Goal: Information Seeking & Learning: Learn about a topic

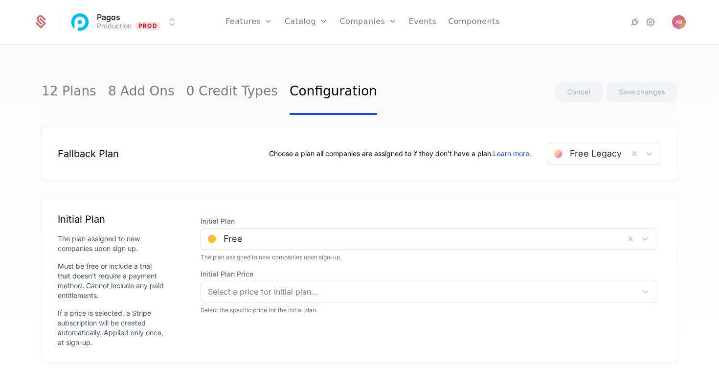
click at [307, 52] on link "Plans" at bounding box center [321, 48] width 50 height 8
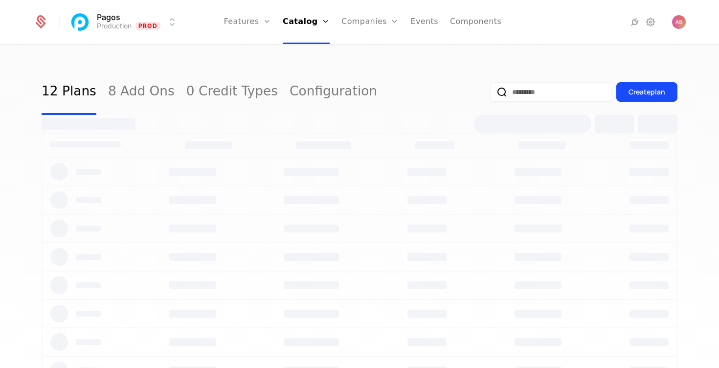
select select "***"
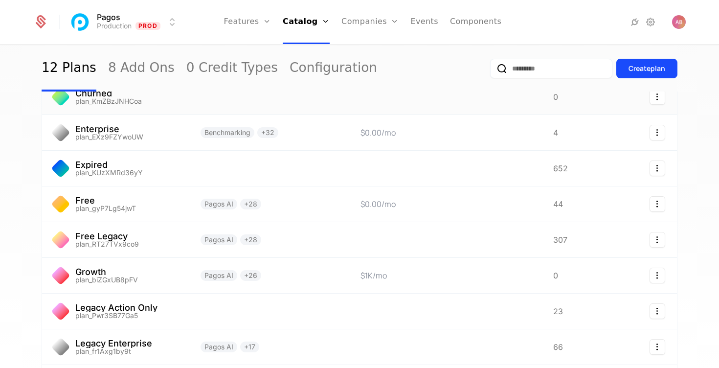
scroll to position [126, 0]
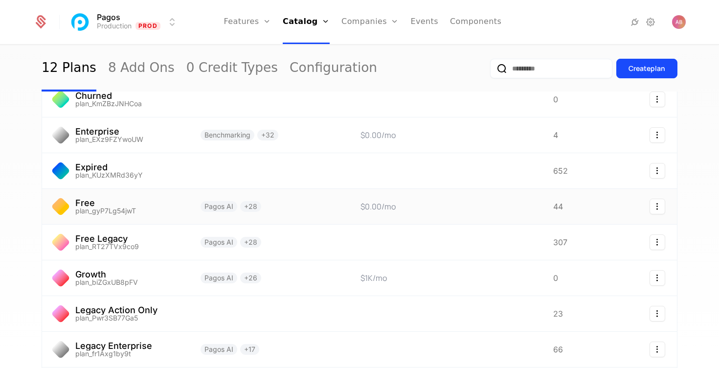
click at [137, 208] on link at bounding box center [115, 206] width 147 height 35
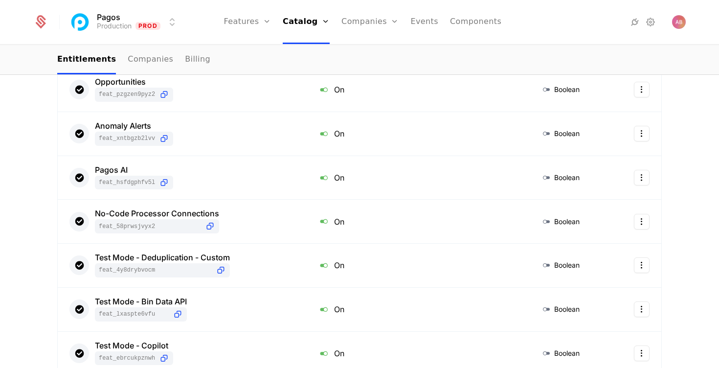
scroll to position [182, 0]
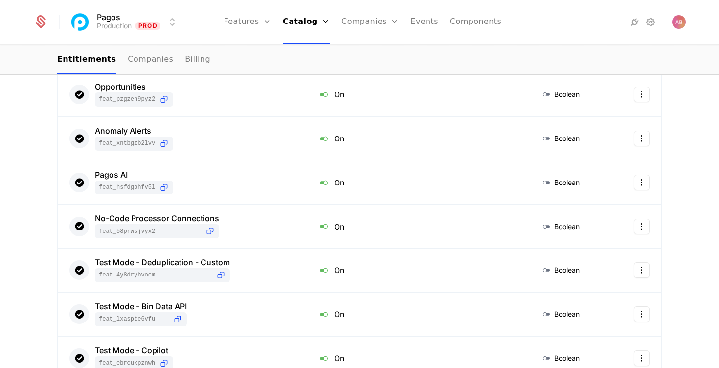
select select "***"
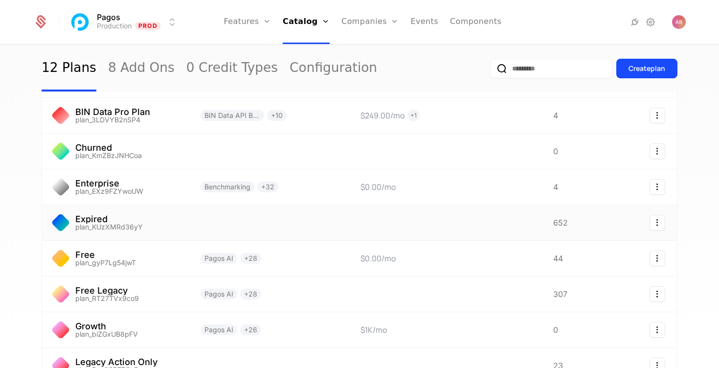
scroll to position [74, 0]
click at [156, 283] on link at bounding box center [115, 293] width 147 height 35
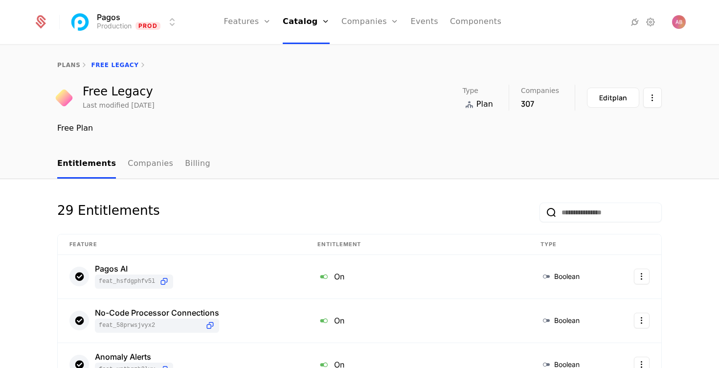
click at [69, 63] on link "plans" at bounding box center [68, 65] width 23 height 7
select select "***"
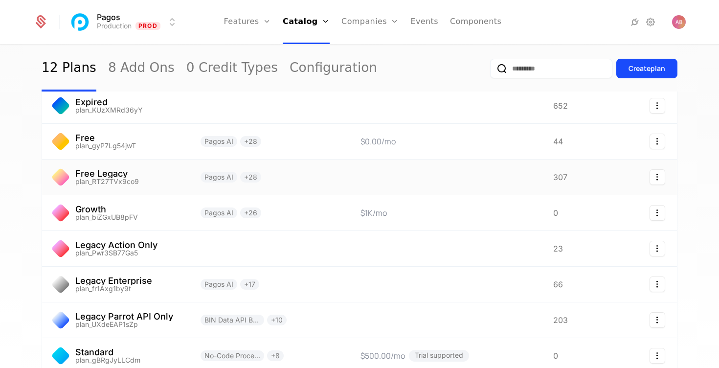
scroll to position [184, 0]
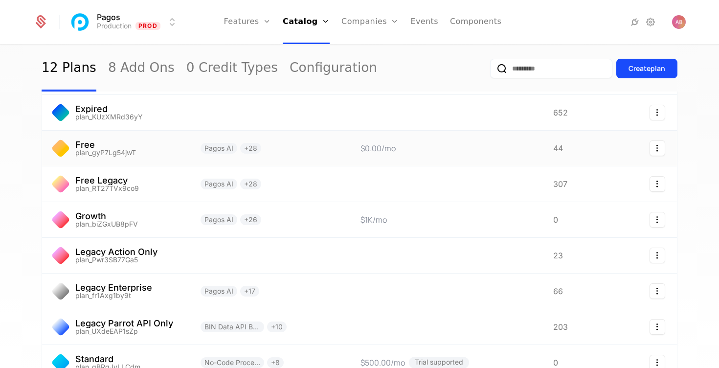
click at [155, 146] on link at bounding box center [115, 148] width 147 height 35
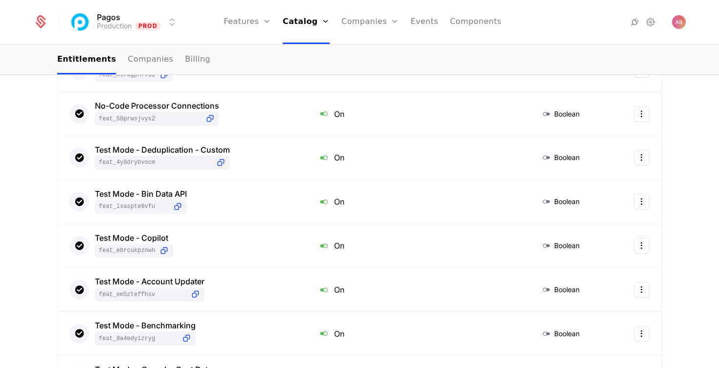
scroll to position [531, 0]
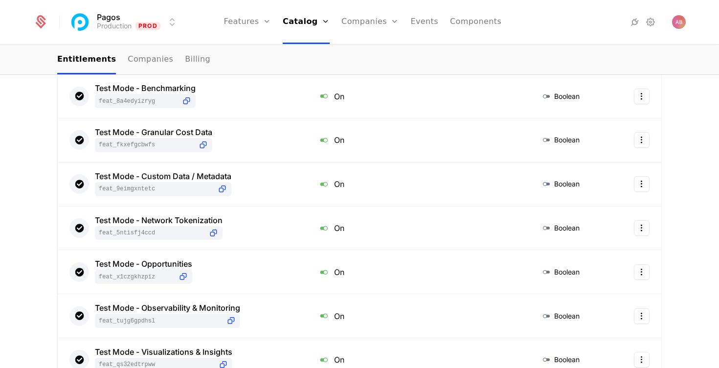
select select "***"
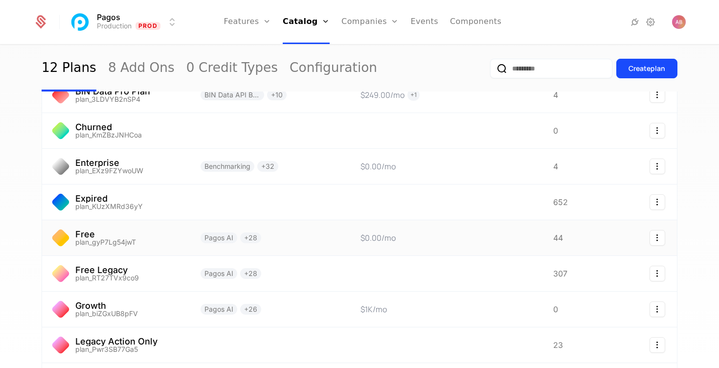
scroll to position [145, 0]
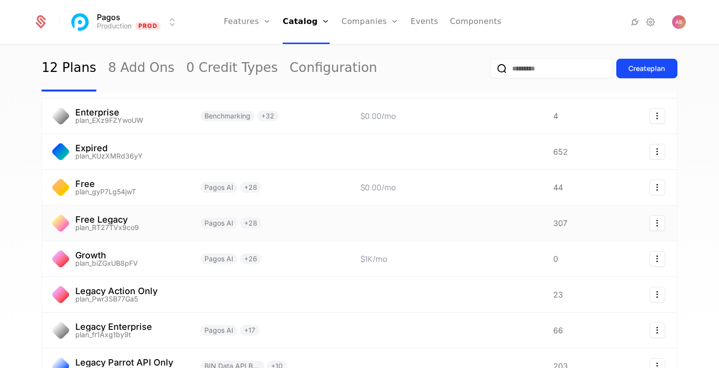
click at [169, 223] on link at bounding box center [115, 222] width 147 height 35
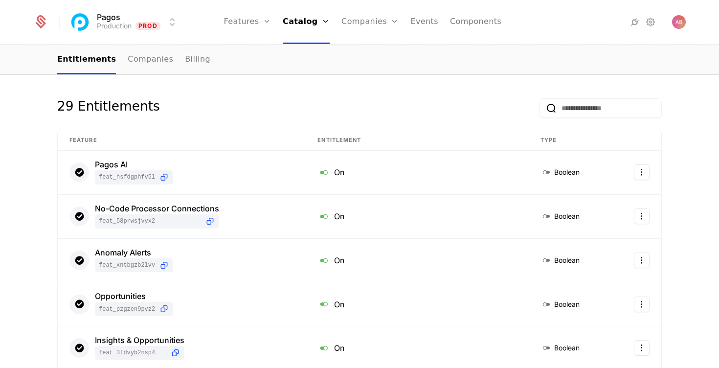
scroll to position [111, 0]
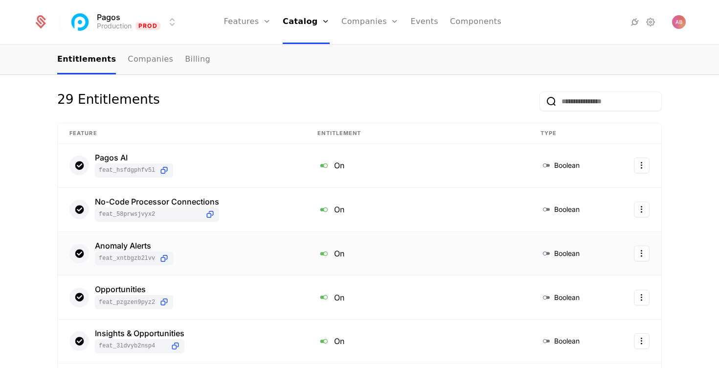
click at [172, 250] on div "Anomaly Alerts feat_XNTbGZb2LVV" at bounding box center [134, 253] width 78 height 24
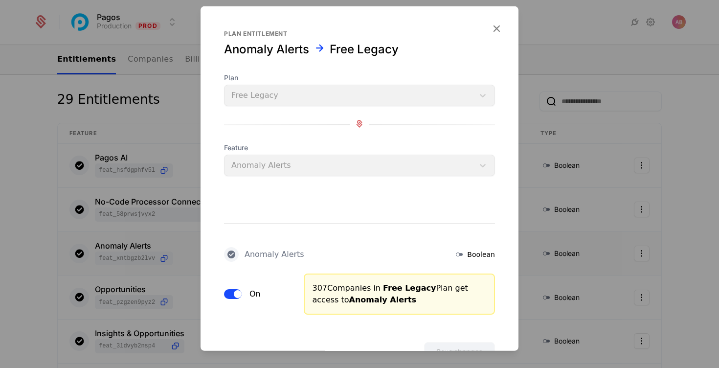
click at [497, 24] on icon "button" at bounding box center [496, 28] width 13 height 13
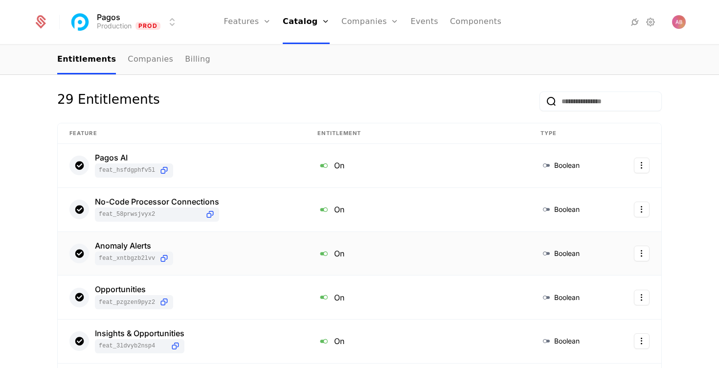
click at [117, 245] on div "Anomaly Alerts" at bounding box center [134, 245] width 78 height 8
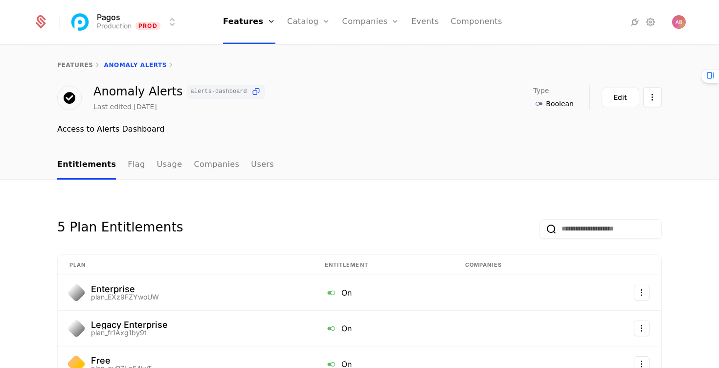
click at [251, 163] on link "Users" at bounding box center [262, 165] width 23 height 29
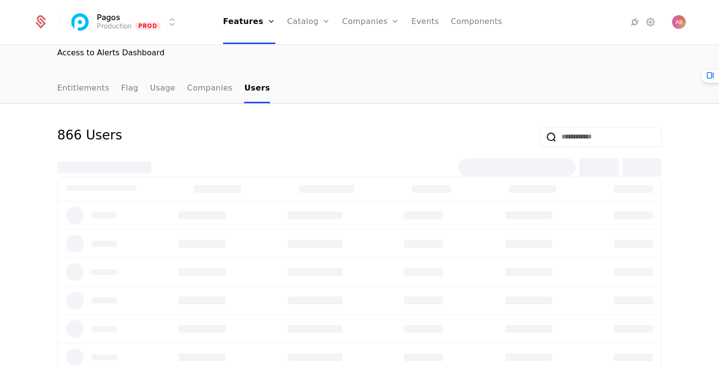
scroll to position [80, 0]
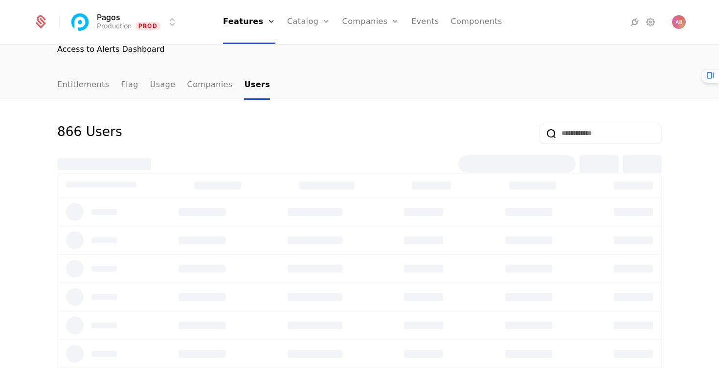
select select "***"
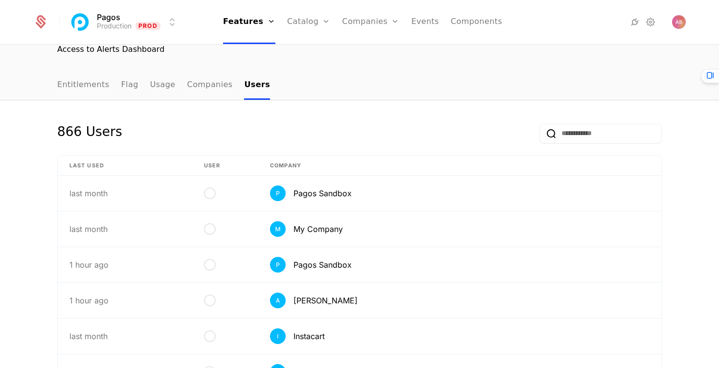
click at [205, 83] on link "Companies" at bounding box center [209, 85] width 45 height 29
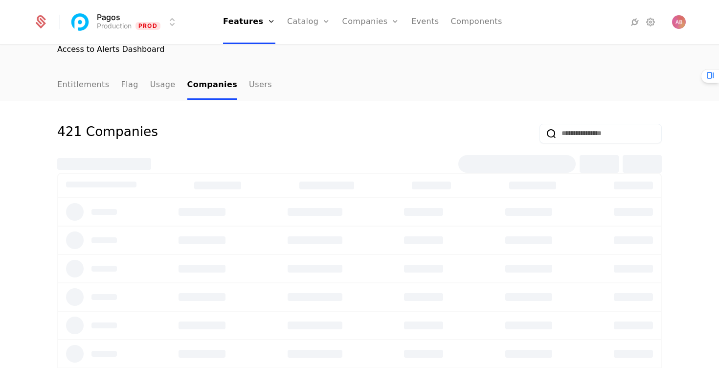
select select "***"
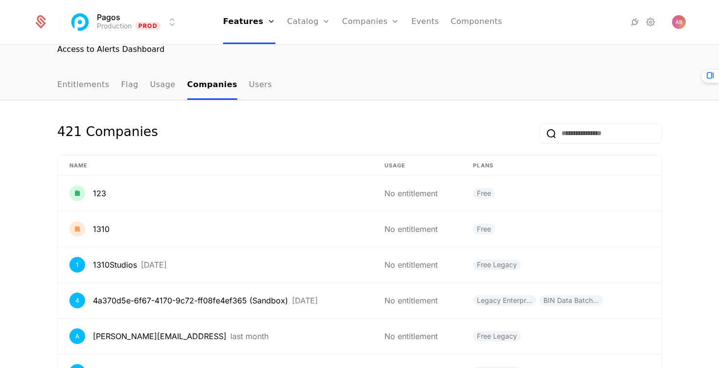
click at [159, 86] on link "Usage" at bounding box center [162, 85] width 25 height 29
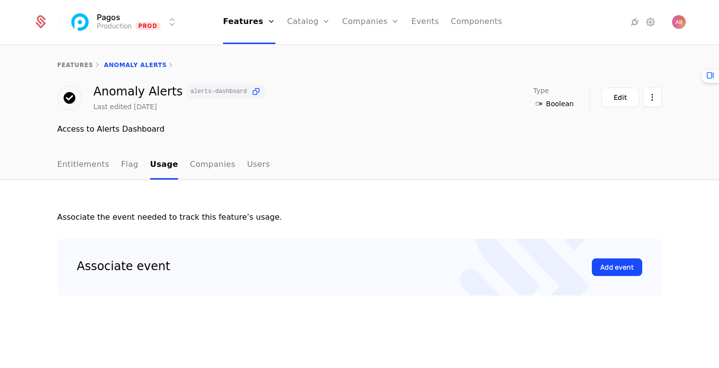
click at [126, 166] on link "Flag" at bounding box center [129, 165] width 17 height 29
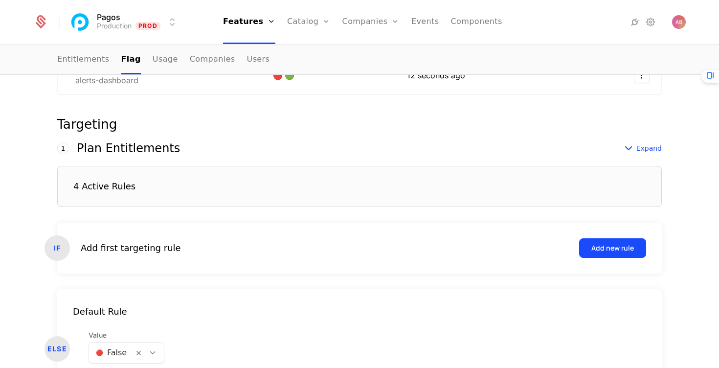
scroll to position [241, 0]
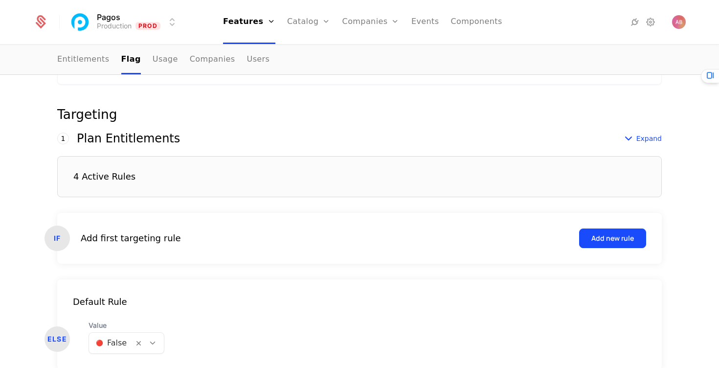
click at [641, 136] on span "Expand" at bounding box center [648, 138] width 25 height 10
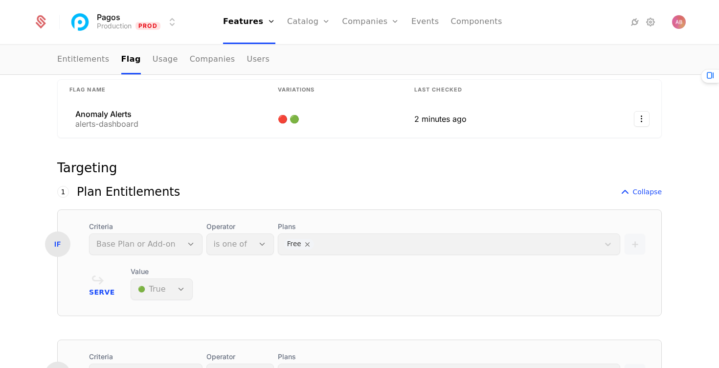
scroll to position [0, 0]
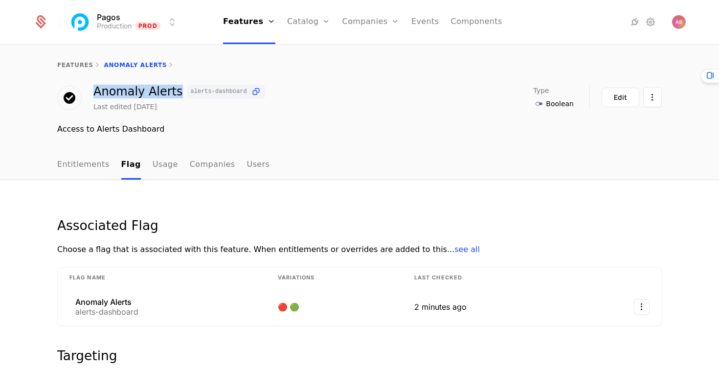
drag, startPoint x: 93, startPoint y: 90, endPoint x: 170, endPoint y: 93, distance: 76.8
click at [170, 93] on div "Anomaly Alerts alerts-dashboard" at bounding box center [179, 92] width 172 height 14
copy div "Anomaly Alerts"
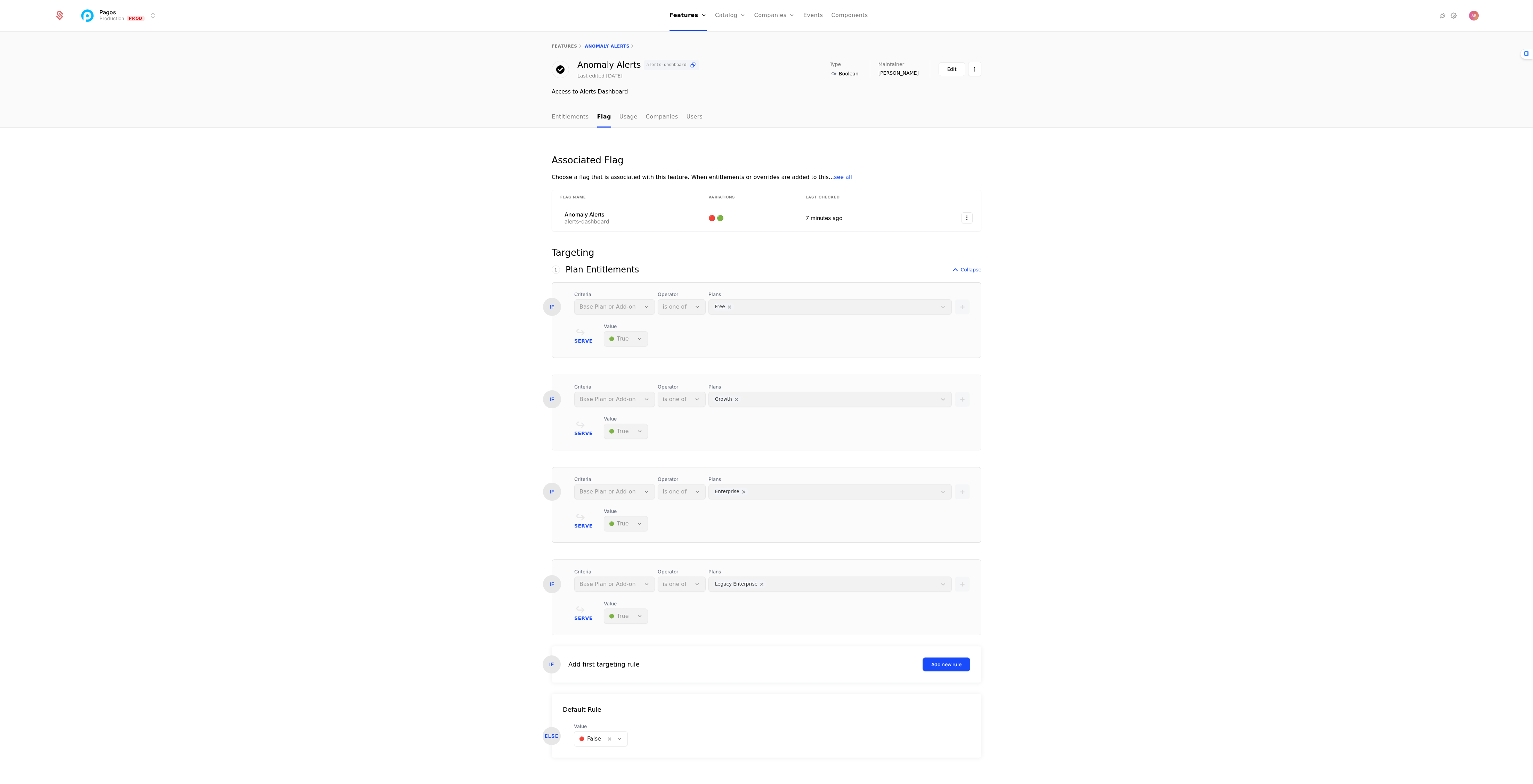
click at [511, 36] on link "Plans" at bounding box center [741, 34] width 36 height 6
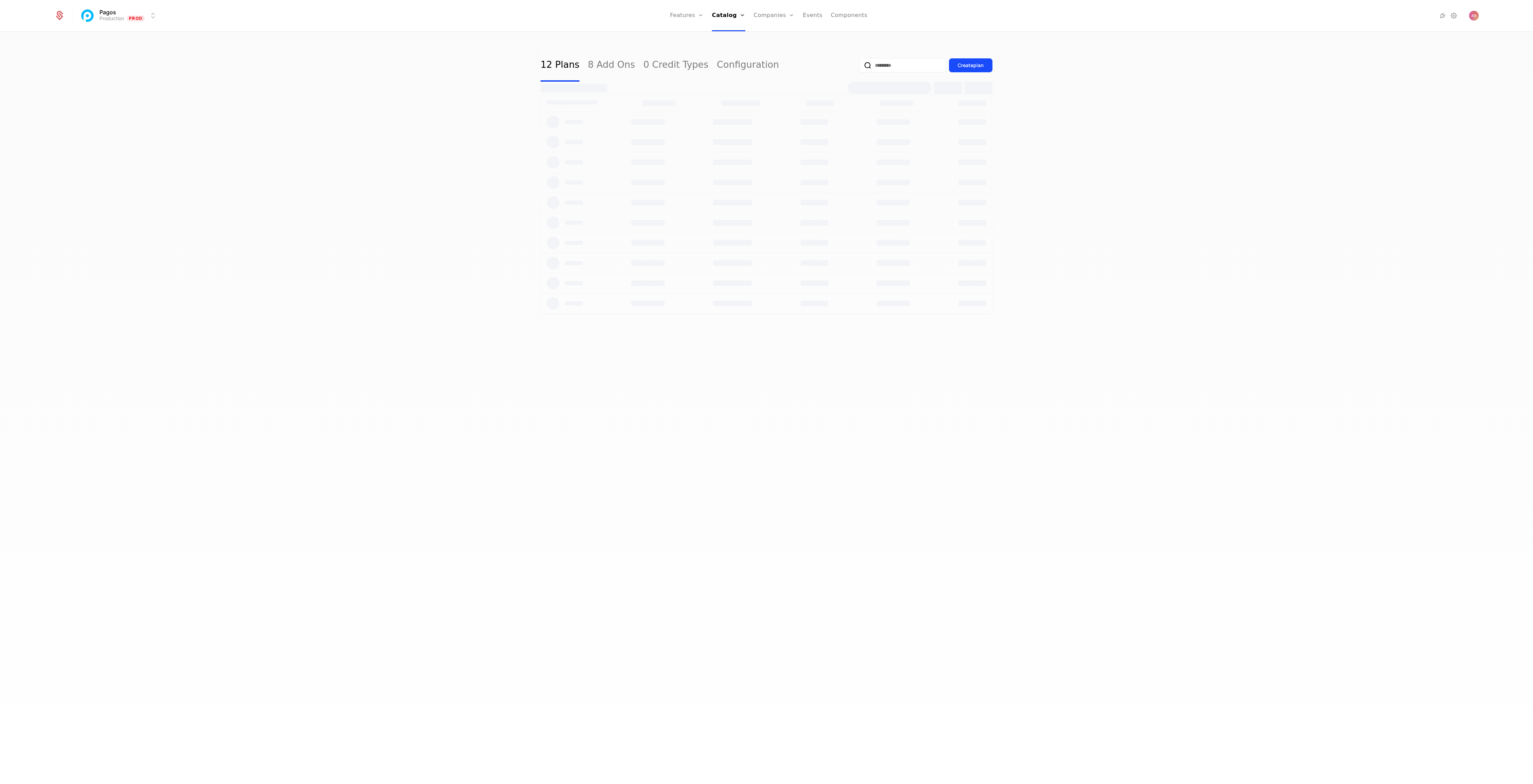
select select "***"
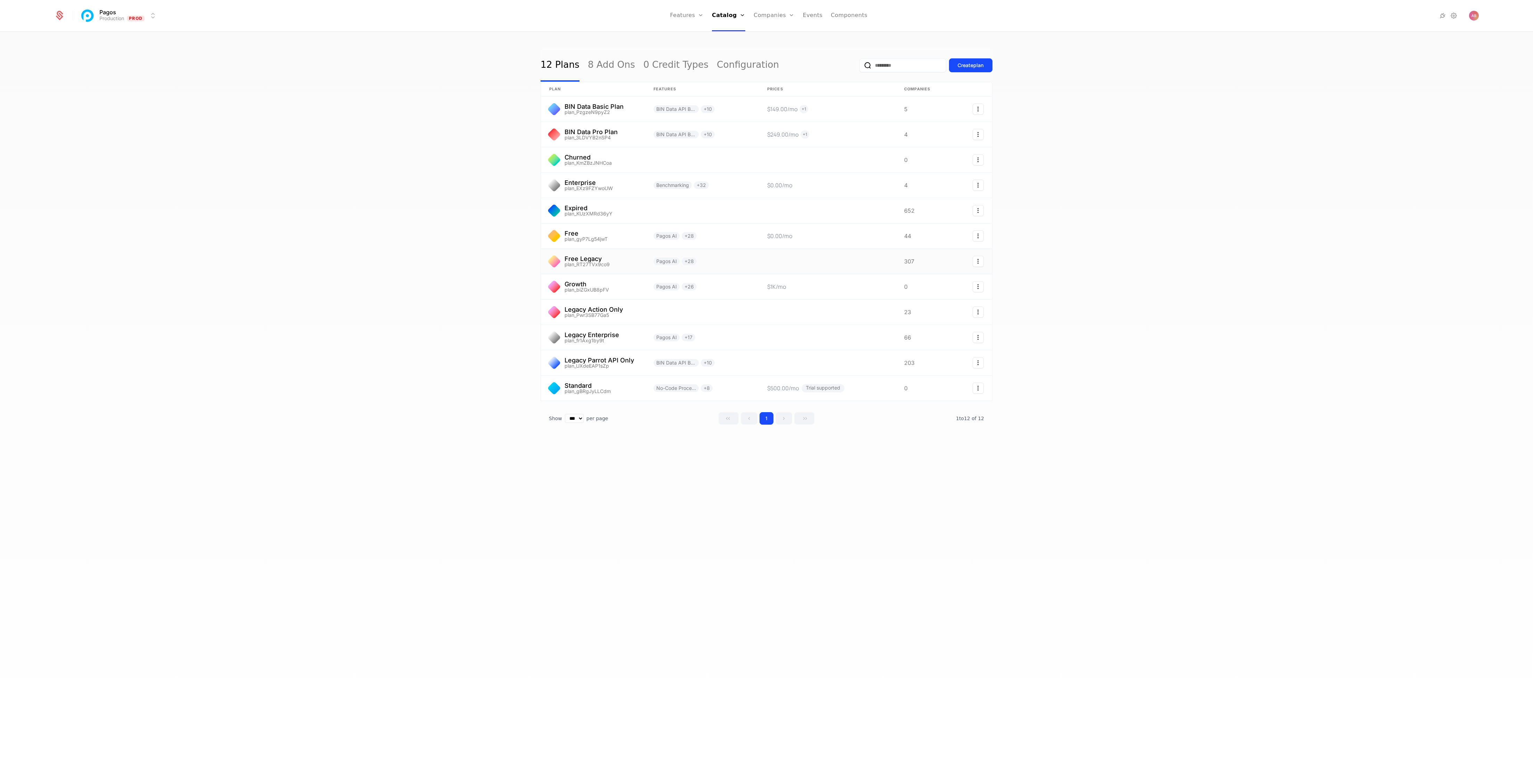
click at [511, 261] on link at bounding box center [593, 261] width 105 height 25
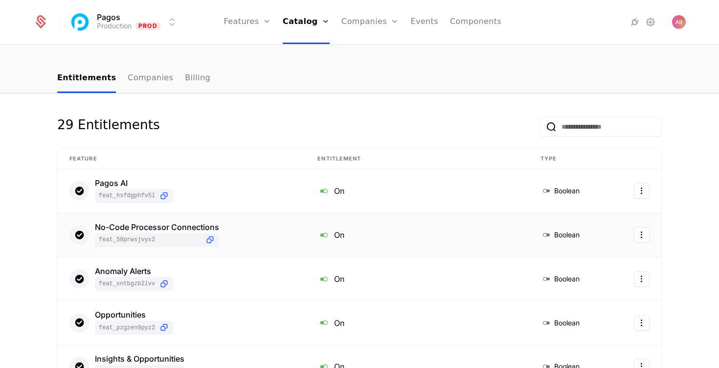
scroll to position [86, 0]
click at [129, 270] on div "Anomaly Alerts" at bounding box center [134, 270] width 78 height 8
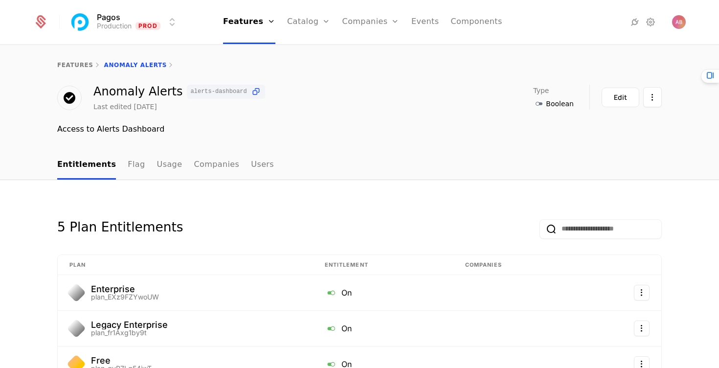
click at [251, 89] on icon at bounding box center [256, 92] width 10 height 10
